Goal: Obtain resource: Obtain resource

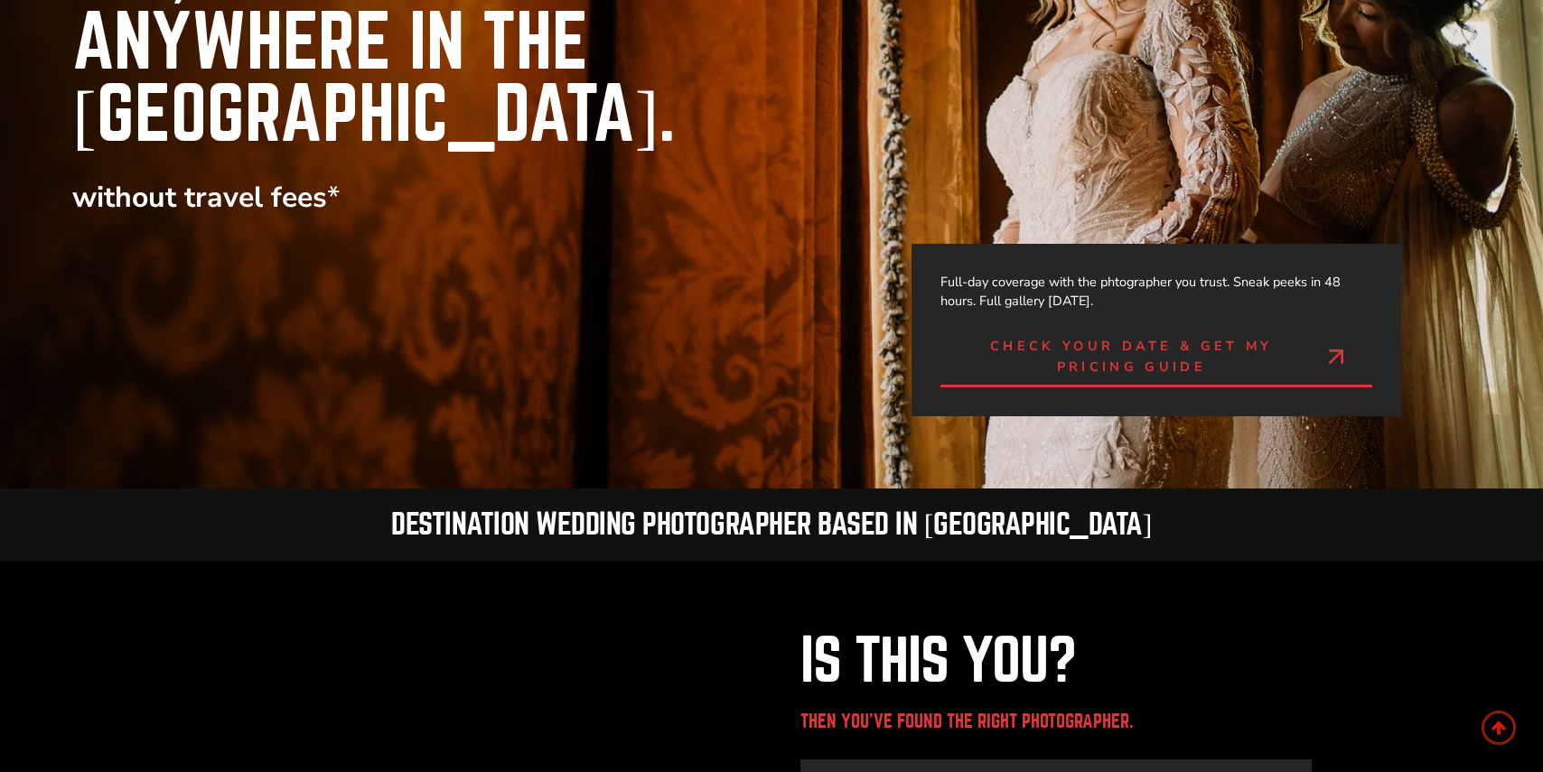
scroll to position [341, 0]
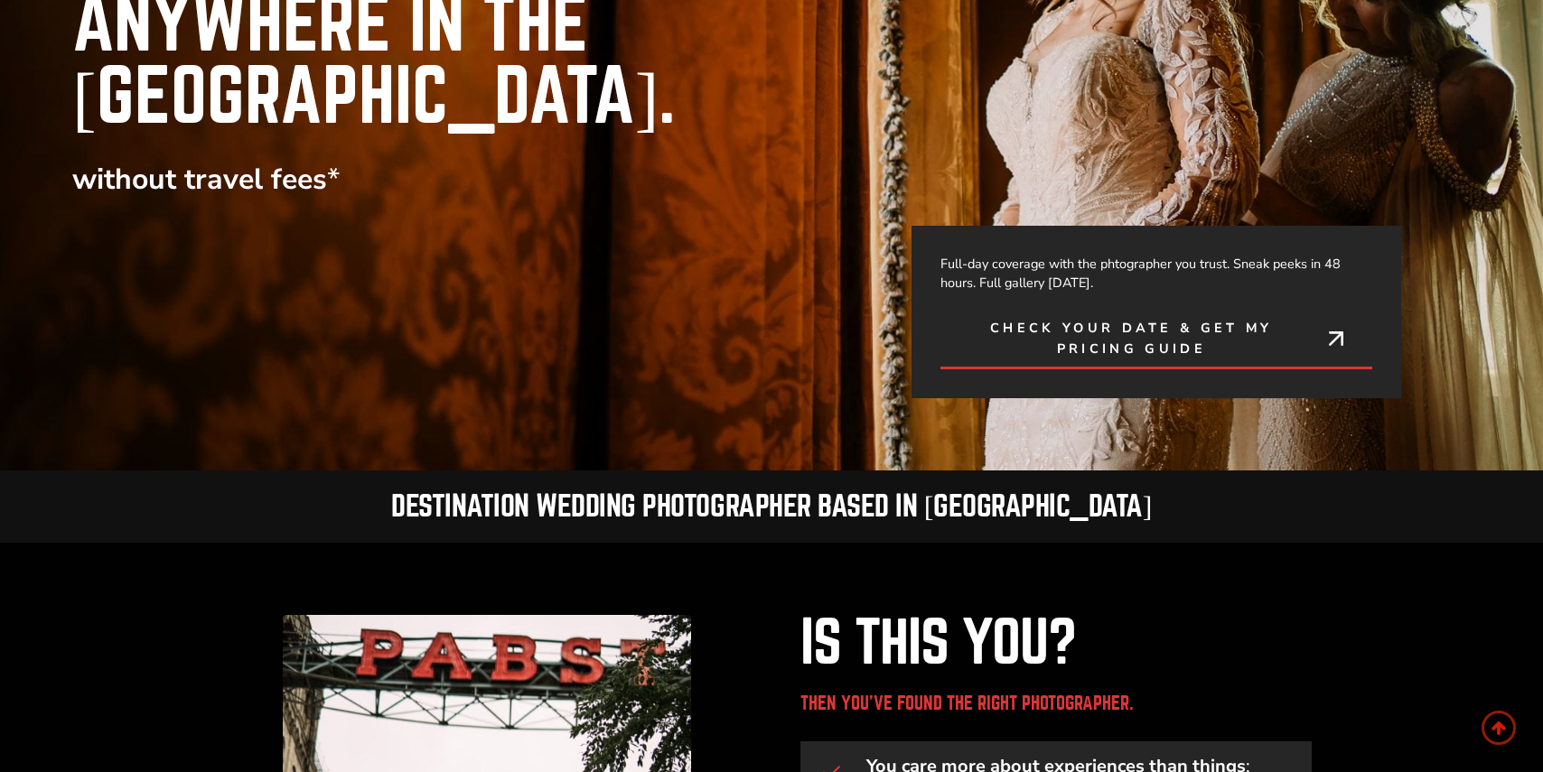
click at [1125, 318] on span "Check Your Date & Get My Pricing Guide" at bounding box center [1131, 339] width 338 height 42
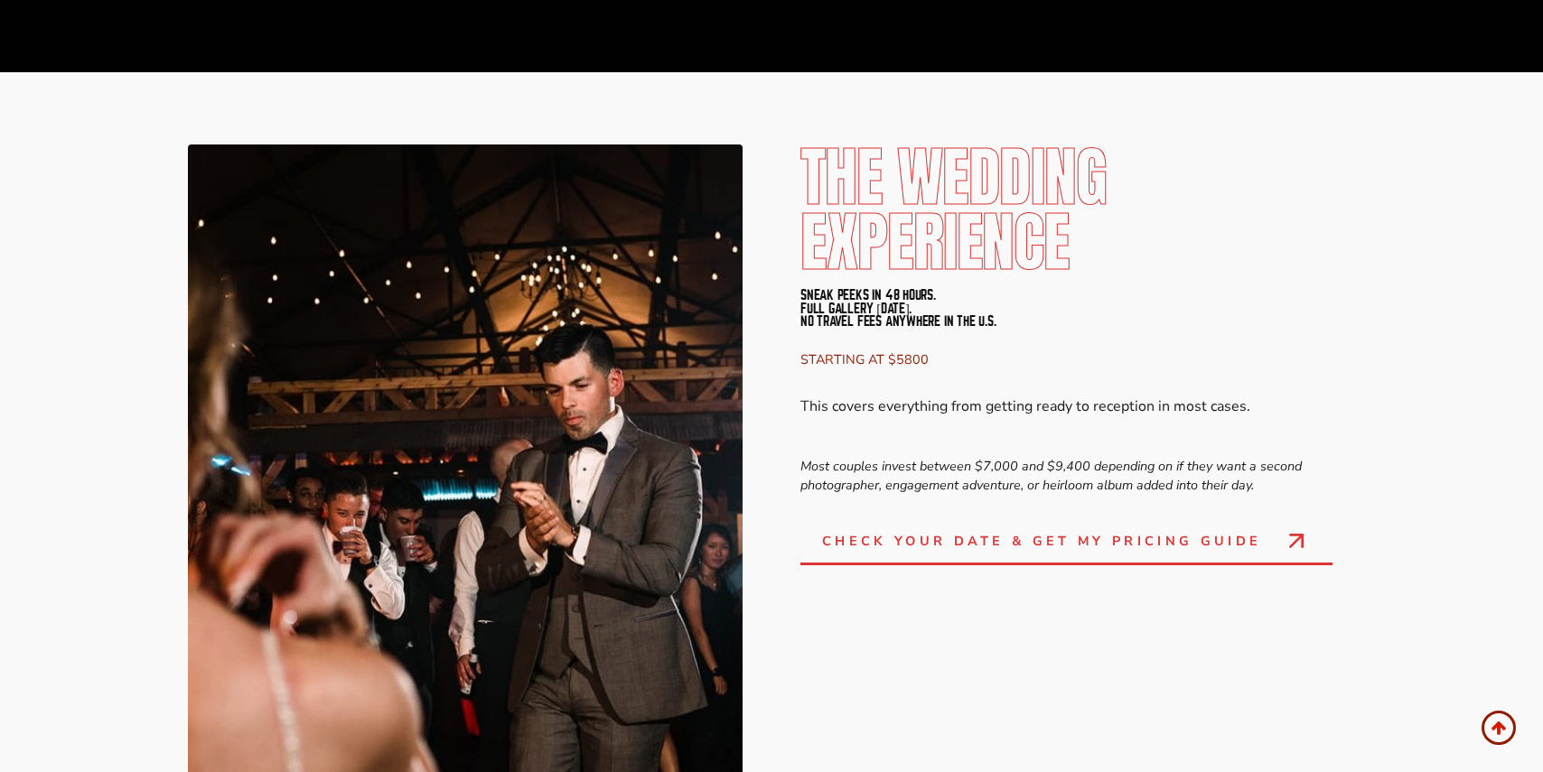
scroll to position [4651, 0]
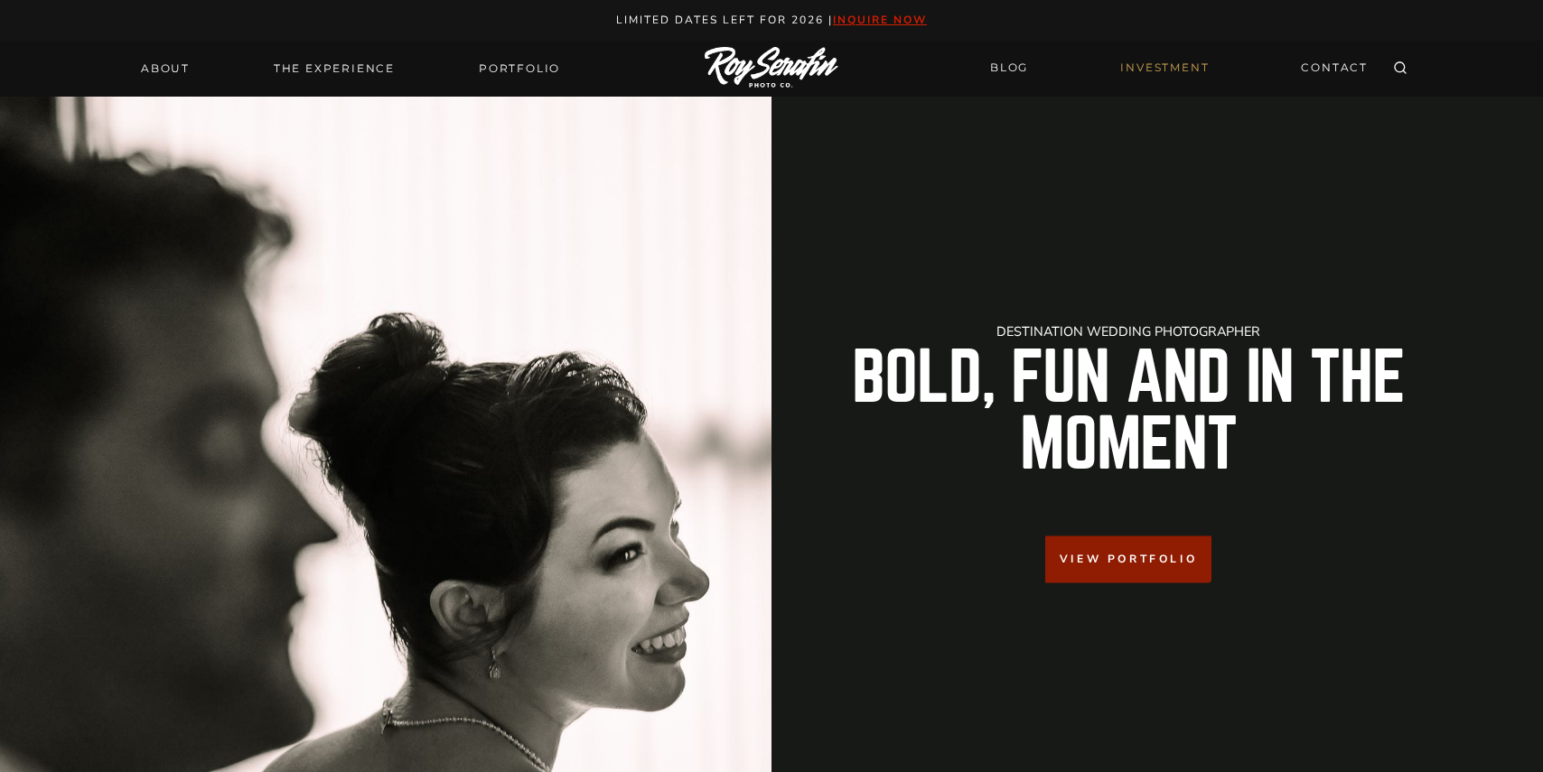
click at [1152, 68] on link "INVESTMENT" at bounding box center [1164, 68] width 110 height 32
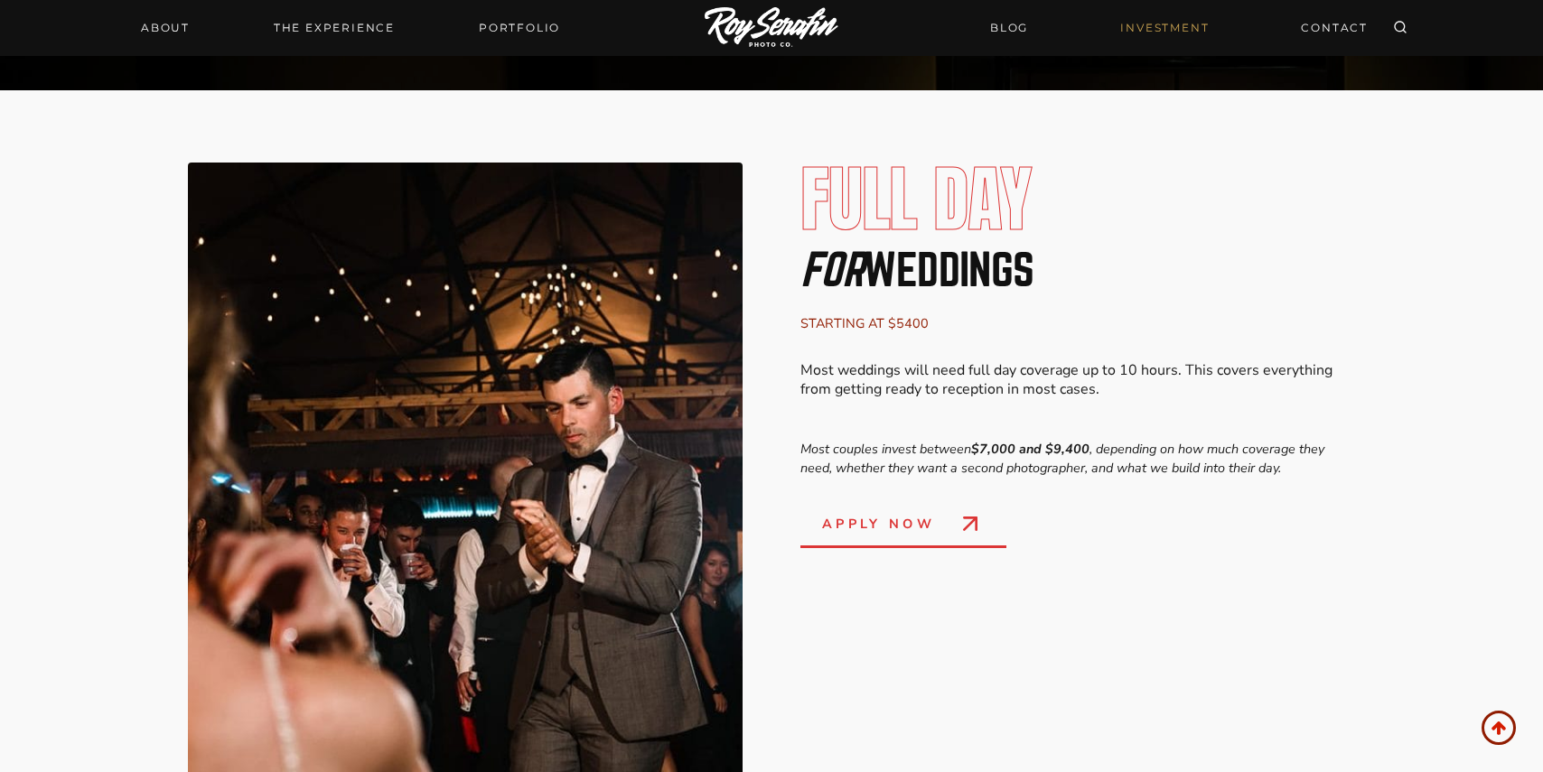
scroll to position [3086, 0]
